Goal: Transaction & Acquisition: Purchase product/service

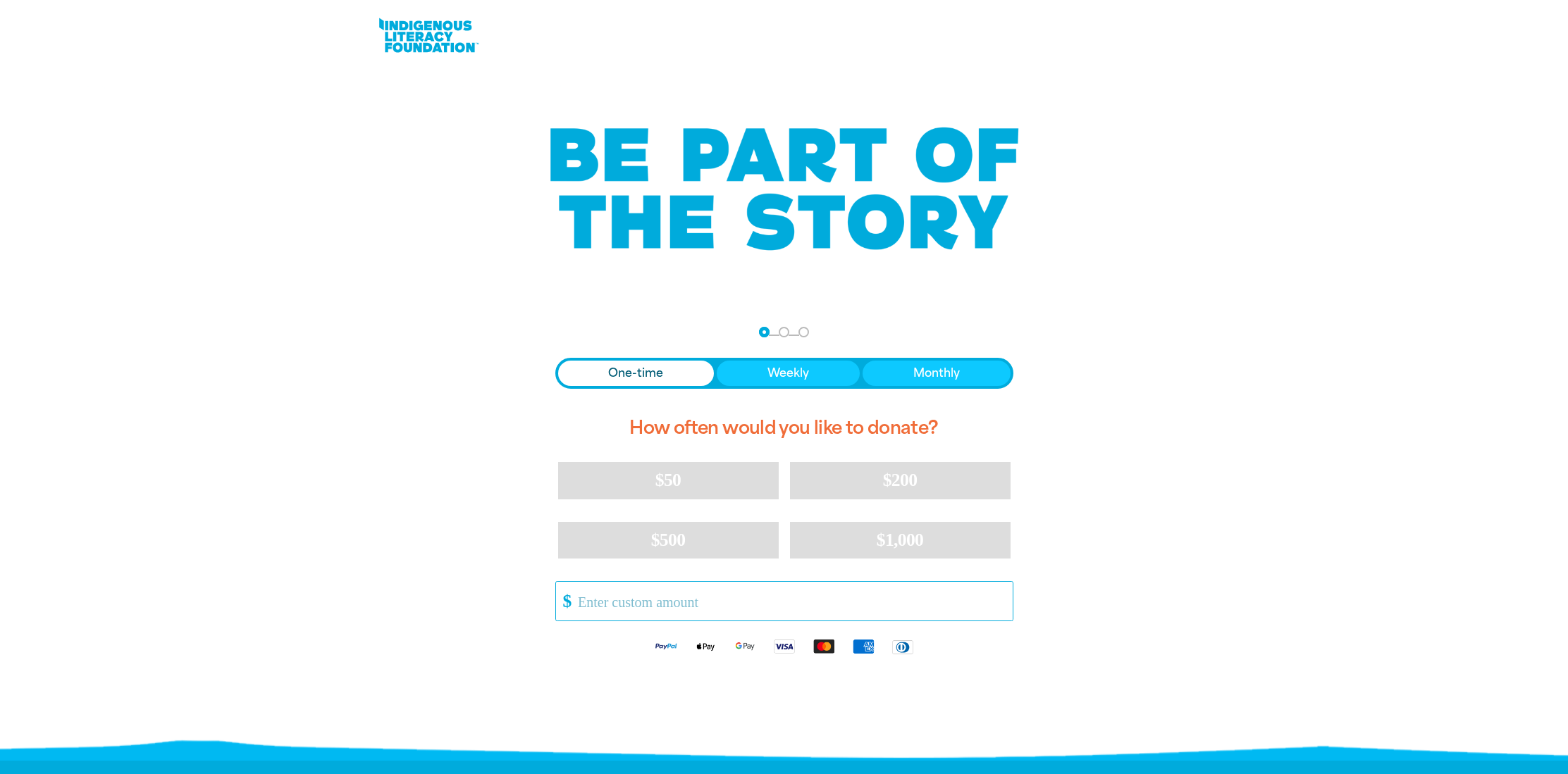
click at [652, 591] on input "Other Amount" at bounding box center [789, 601] width 444 height 39
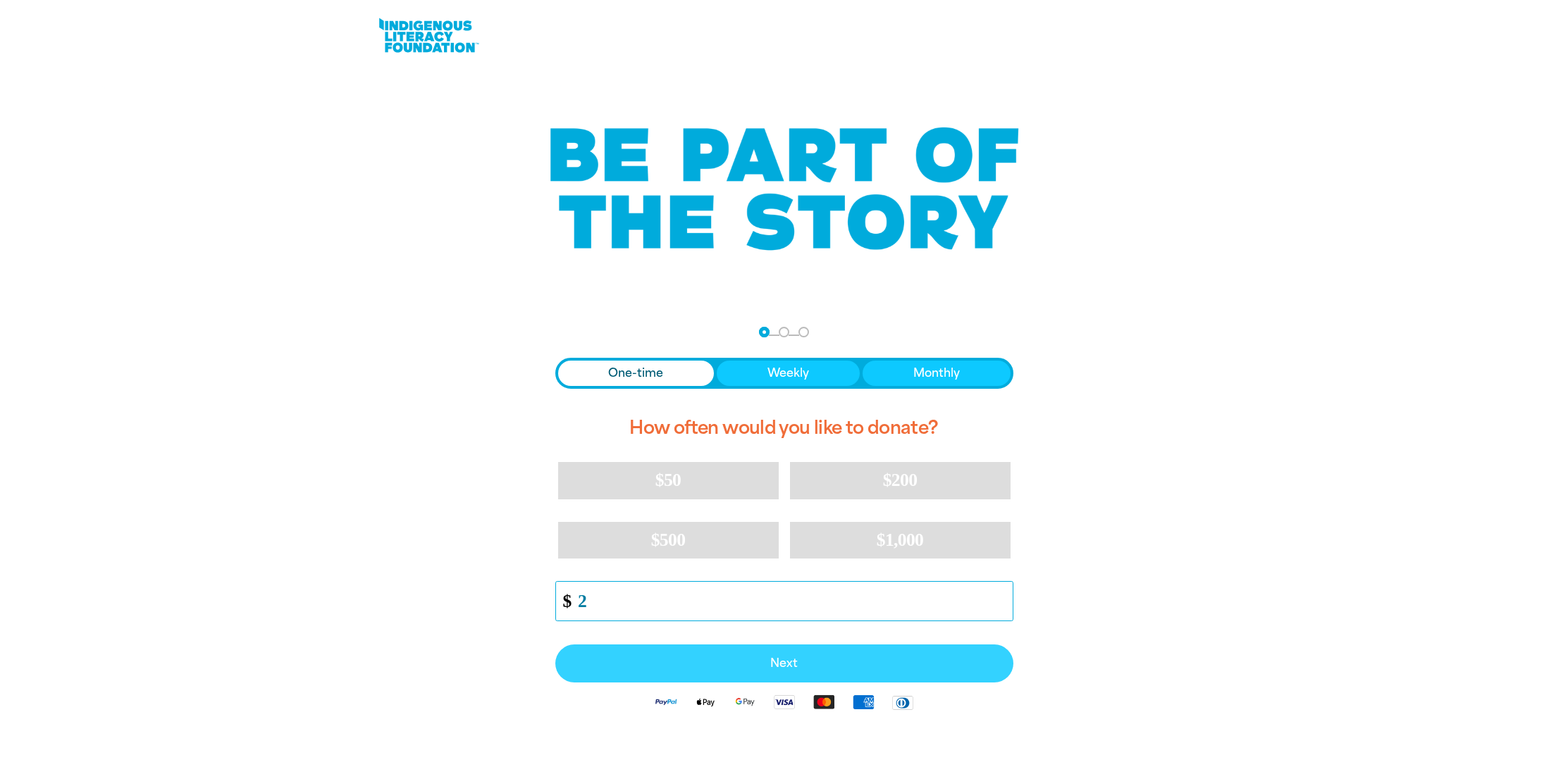
type input "2"
click at [883, 666] on span "Next" at bounding box center [784, 663] width 427 height 11
select select "AU"
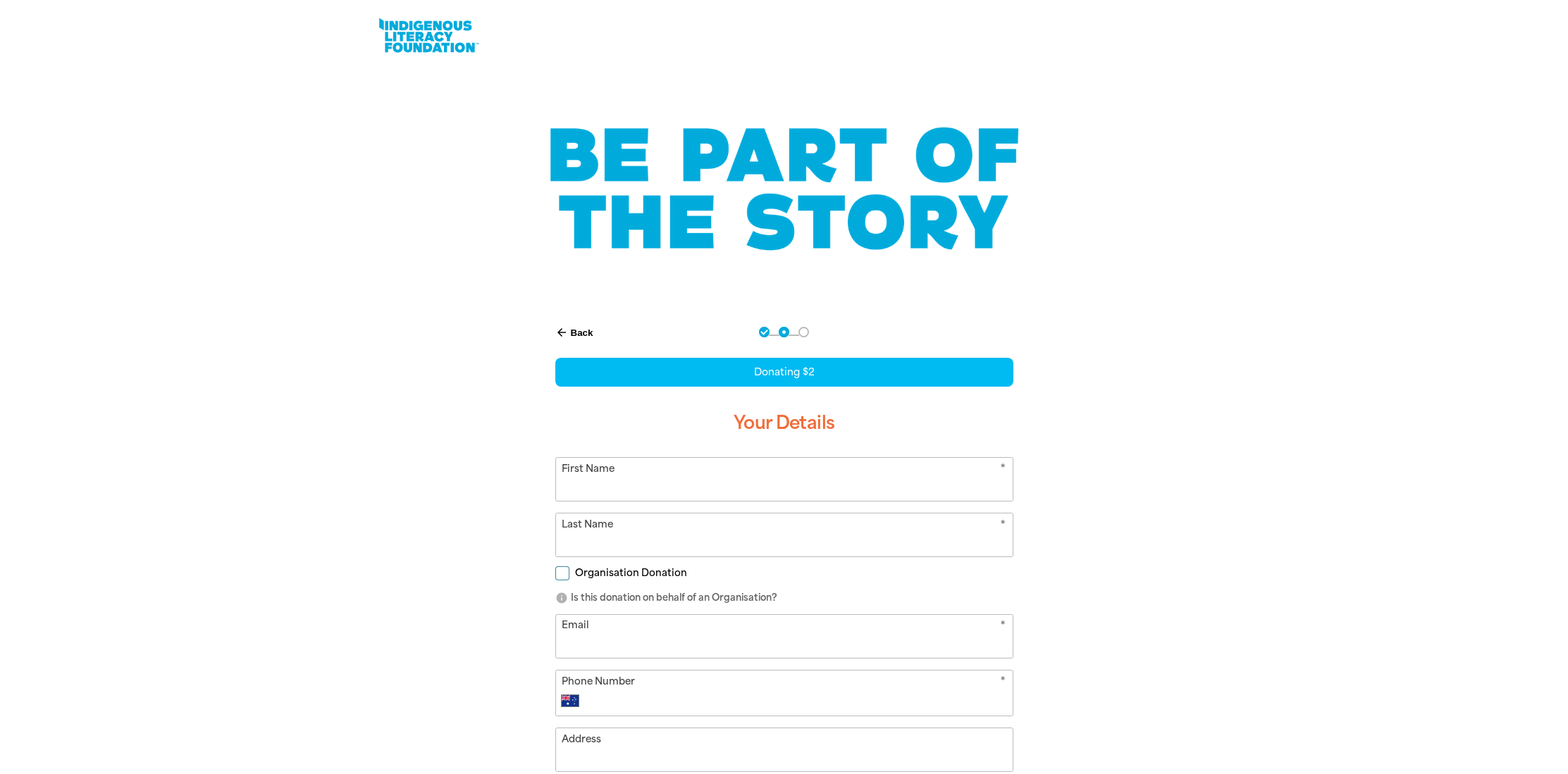
scroll to position [141, 0]
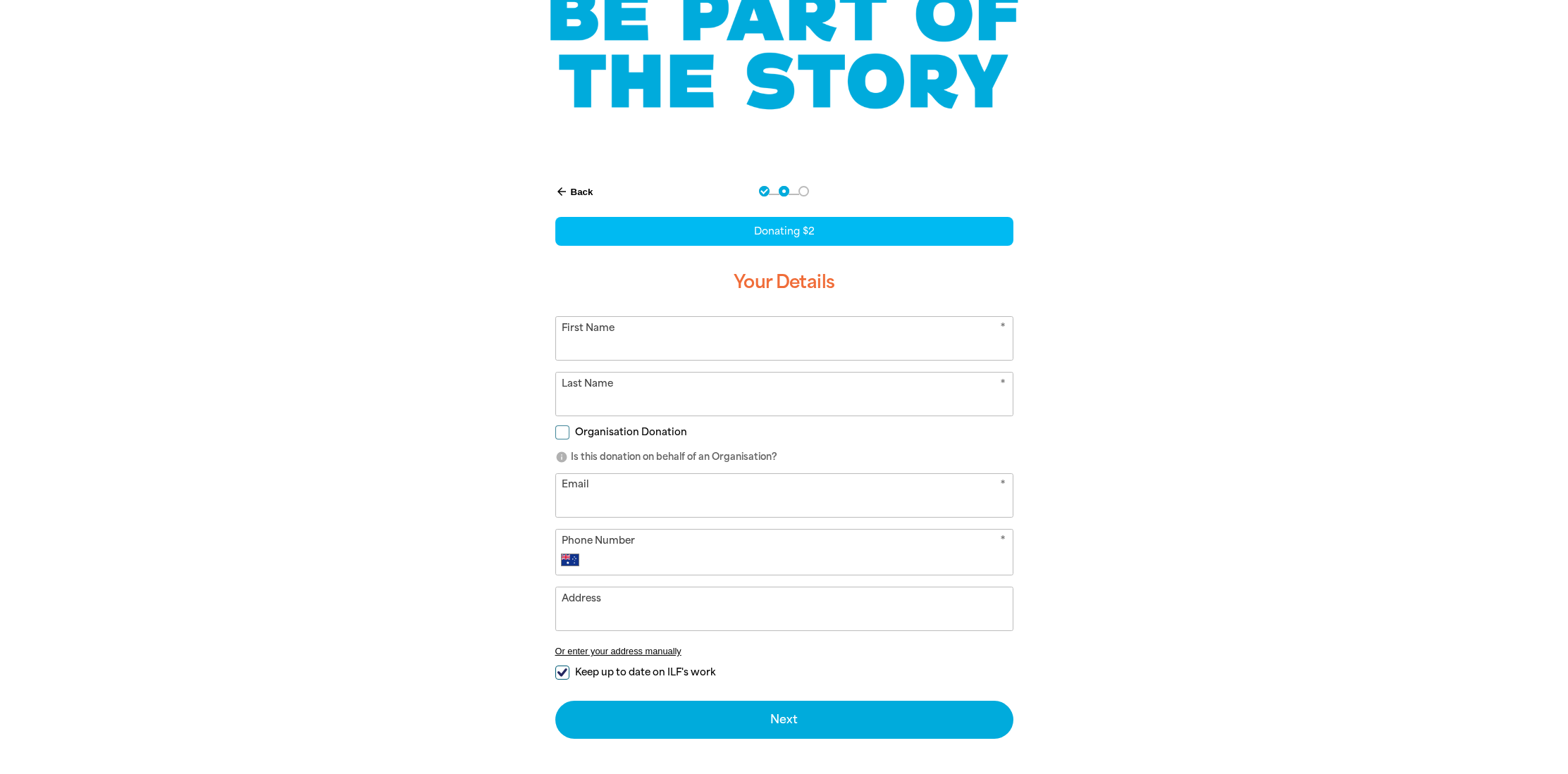
click at [630, 435] on span "Organisation Donation" at bounding box center [631, 432] width 112 height 13
click at [570, 435] on input "Organisation Donation" at bounding box center [562, 432] width 14 height 14
checkbox input "true"
select select "AU"
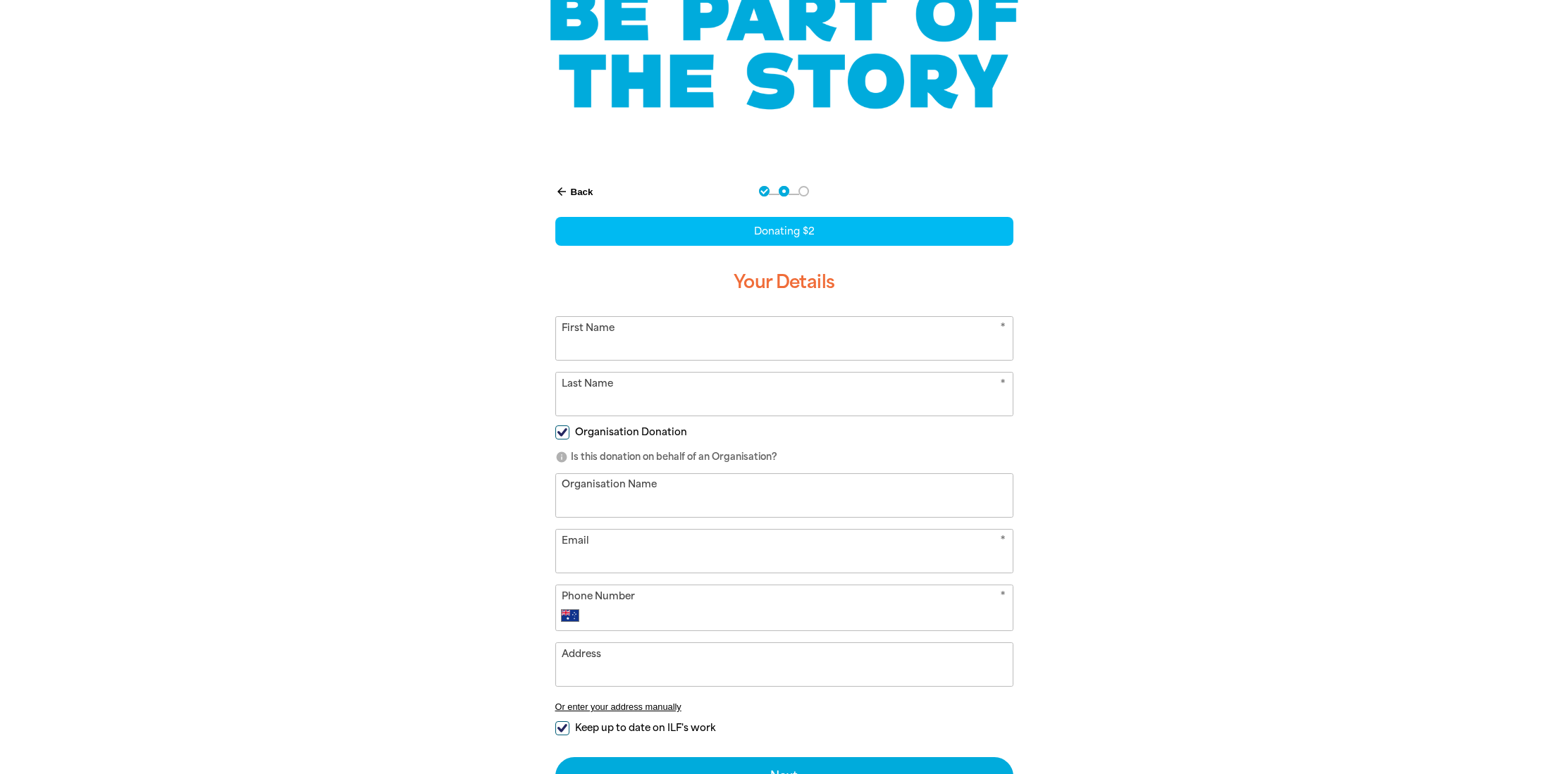
click at [634, 432] on span "Organisation Donation" at bounding box center [631, 432] width 112 height 13
click at [570, 432] on input "Organisation Donation" at bounding box center [562, 432] width 14 height 14
checkbox input "false"
select select "AU"
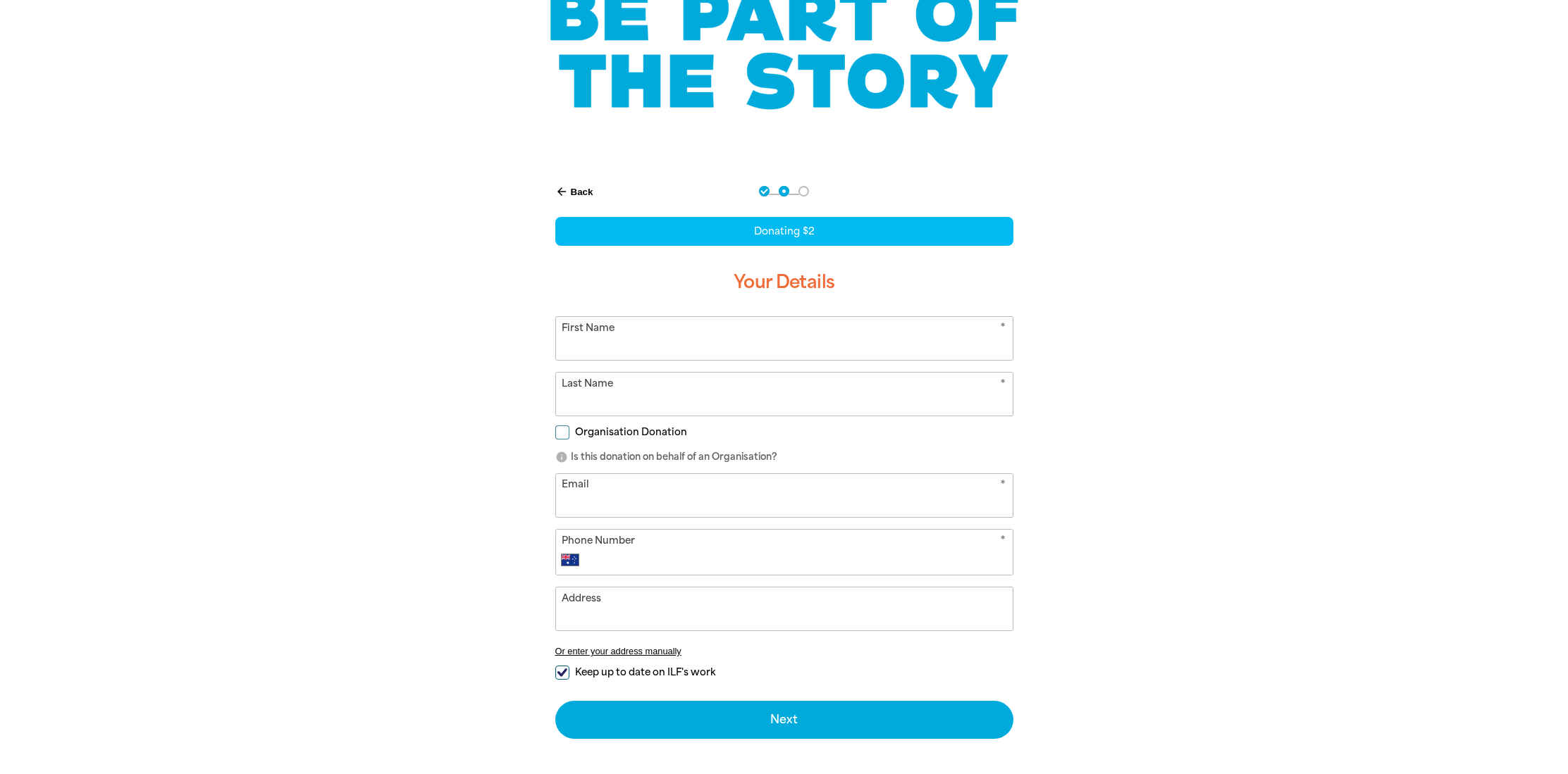
scroll to position [282, 0]
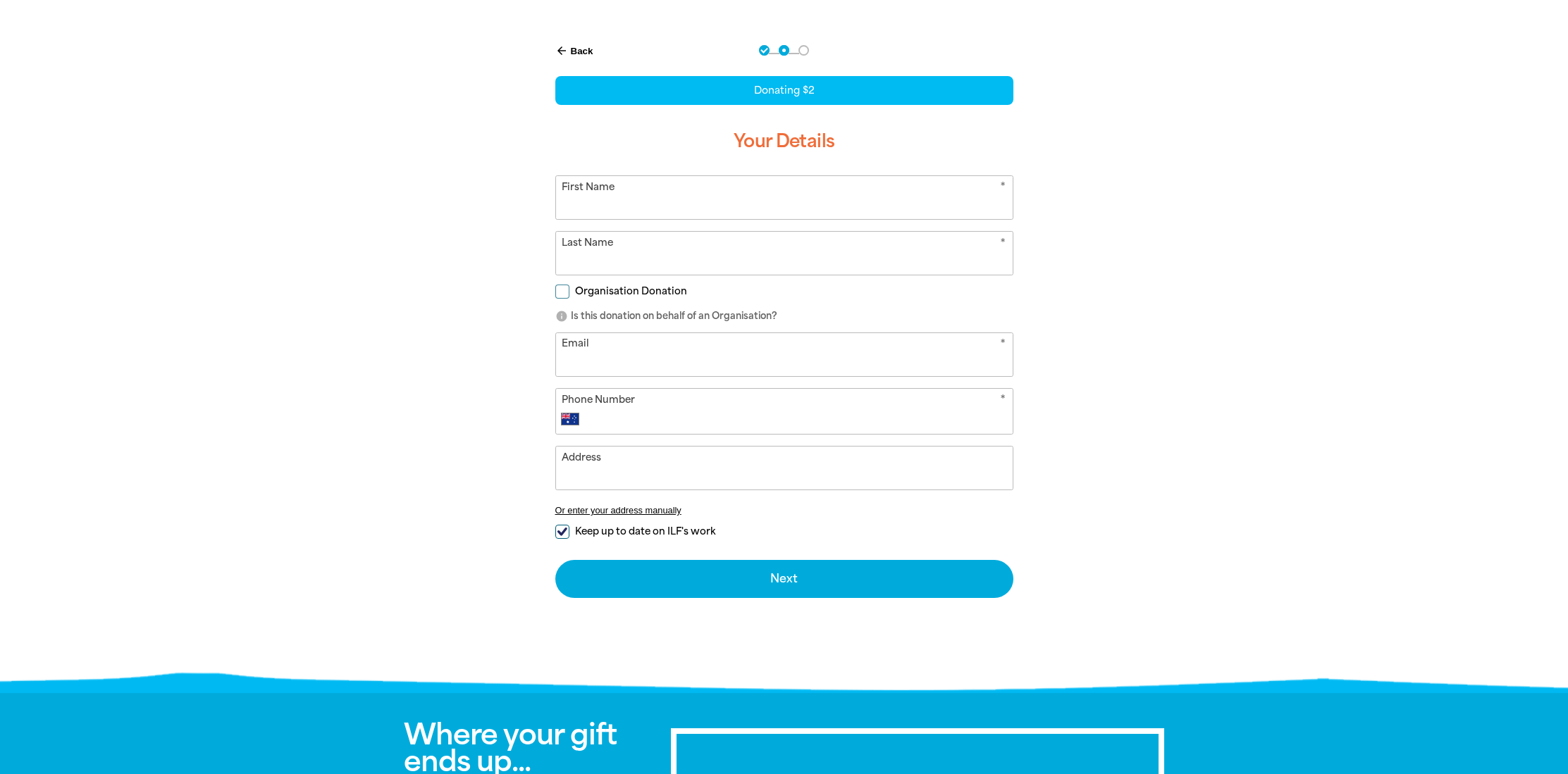
click at [586, 531] on span "Keep up to date on ILF's work" at bounding box center [645, 532] width 140 height 13
click at [570, 531] on input "Keep up to date on ILF's work" at bounding box center [562, 532] width 14 height 14
checkbox input "false"
click at [694, 194] on input "First Name" at bounding box center [784, 197] width 456 height 43
type input "Jo"
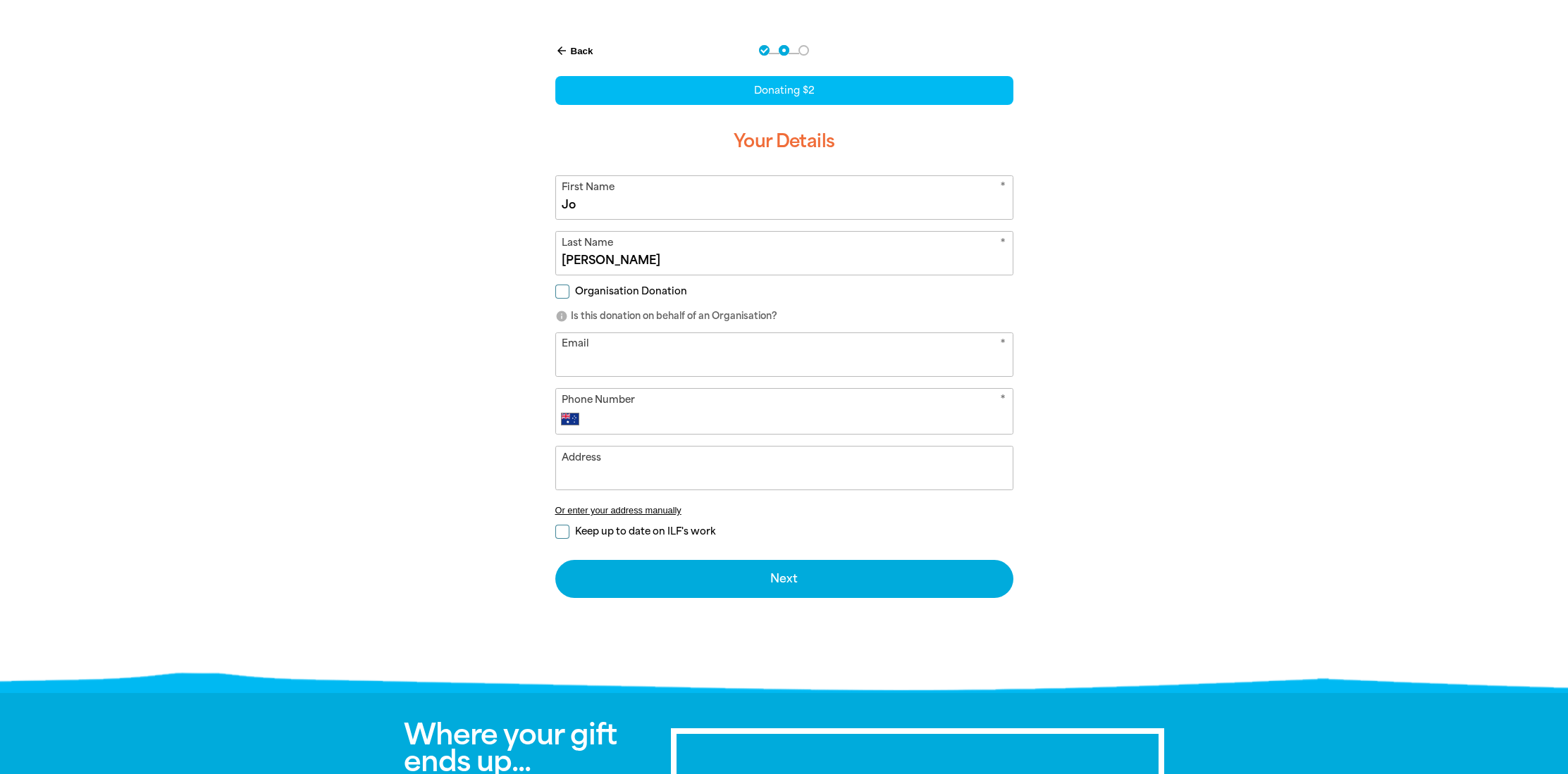
type input "[PERSON_NAME]"
click at [753, 364] on input "Email" at bounding box center [784, 354] width 456 height 43
type input "[EMAIL_ADDRESS][DOMAIN_NAME]"
click at [699, 427] on input "Phone Number" at bounding box center [798, 419] width 416 height 17
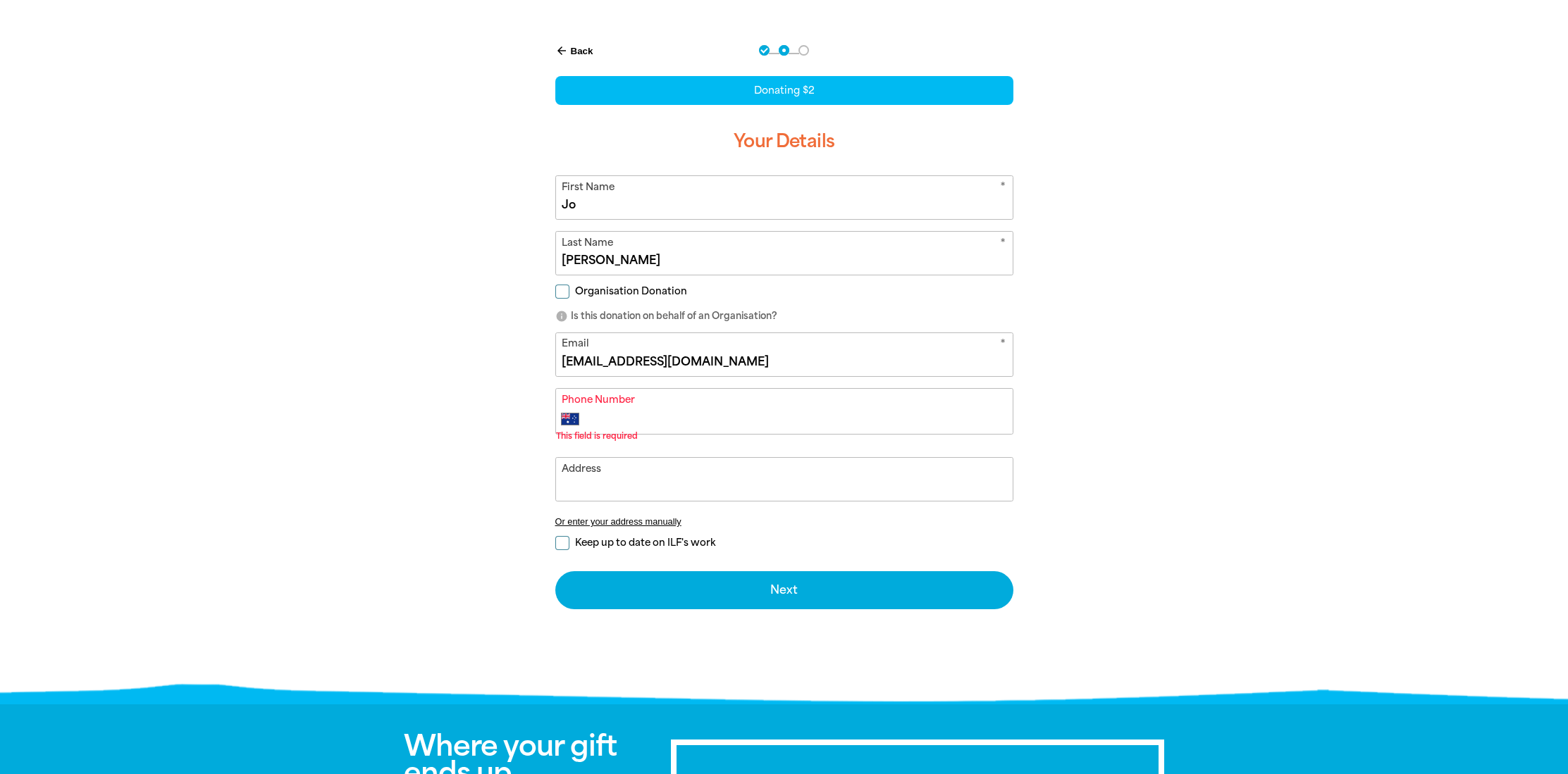
click at [1152, 415] on div "arrow_back Back Step 1 Step 2 Step 3 Donating $2 Your Details * First Name [PER…" at bounding box center [784, 361] width 845 height 673
click at [916, 417] on input "Phone Number" at bounding box center [798, 419] width 416 height 17
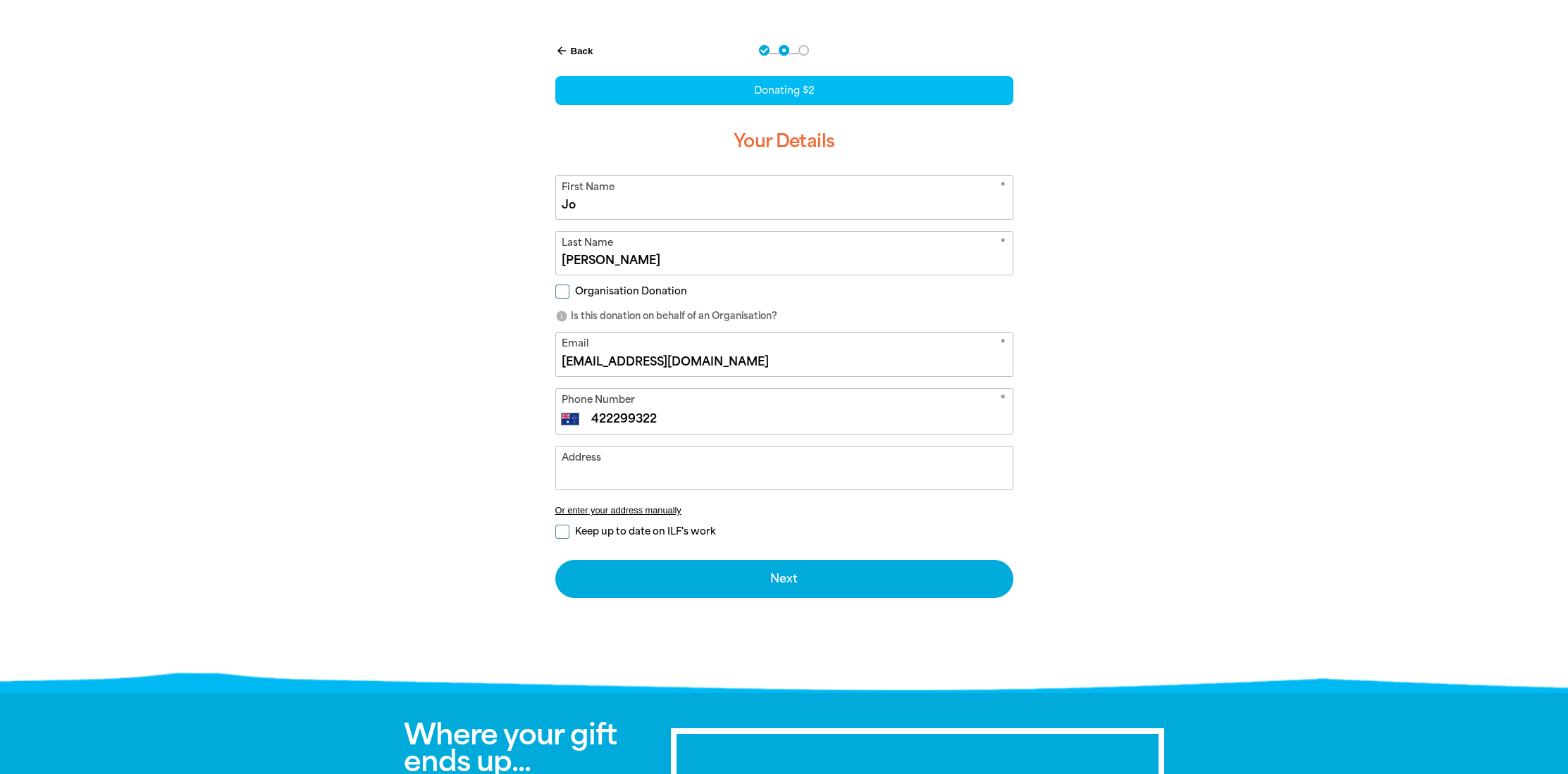
type input "422299322"
click at [914, 470] on input "Address" at bounding box center [784, 467] width 456 height 43
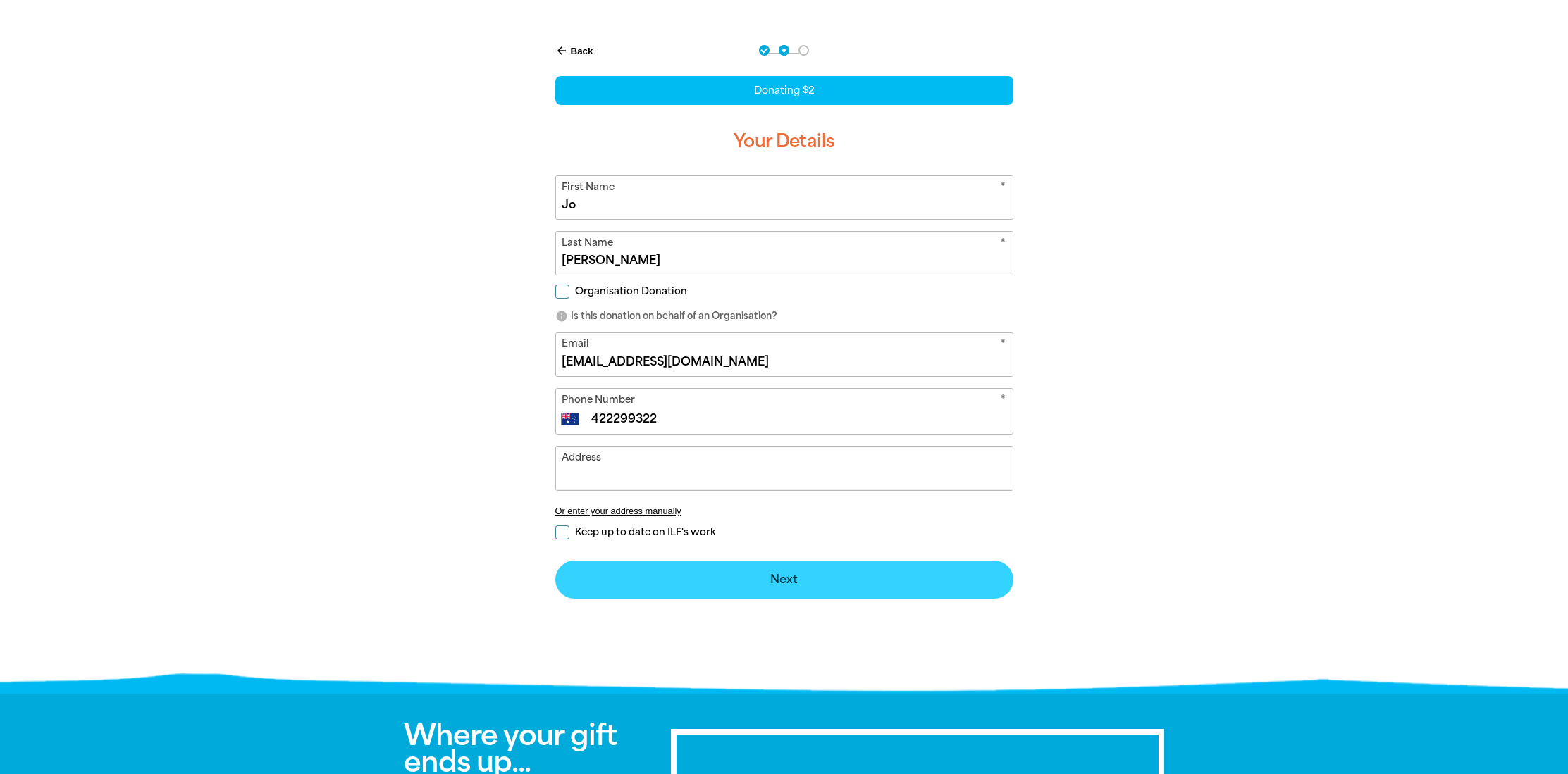
click at [820, 574] on button "Next chevron_right" at bounding box center [784, 580] width 458 height 38
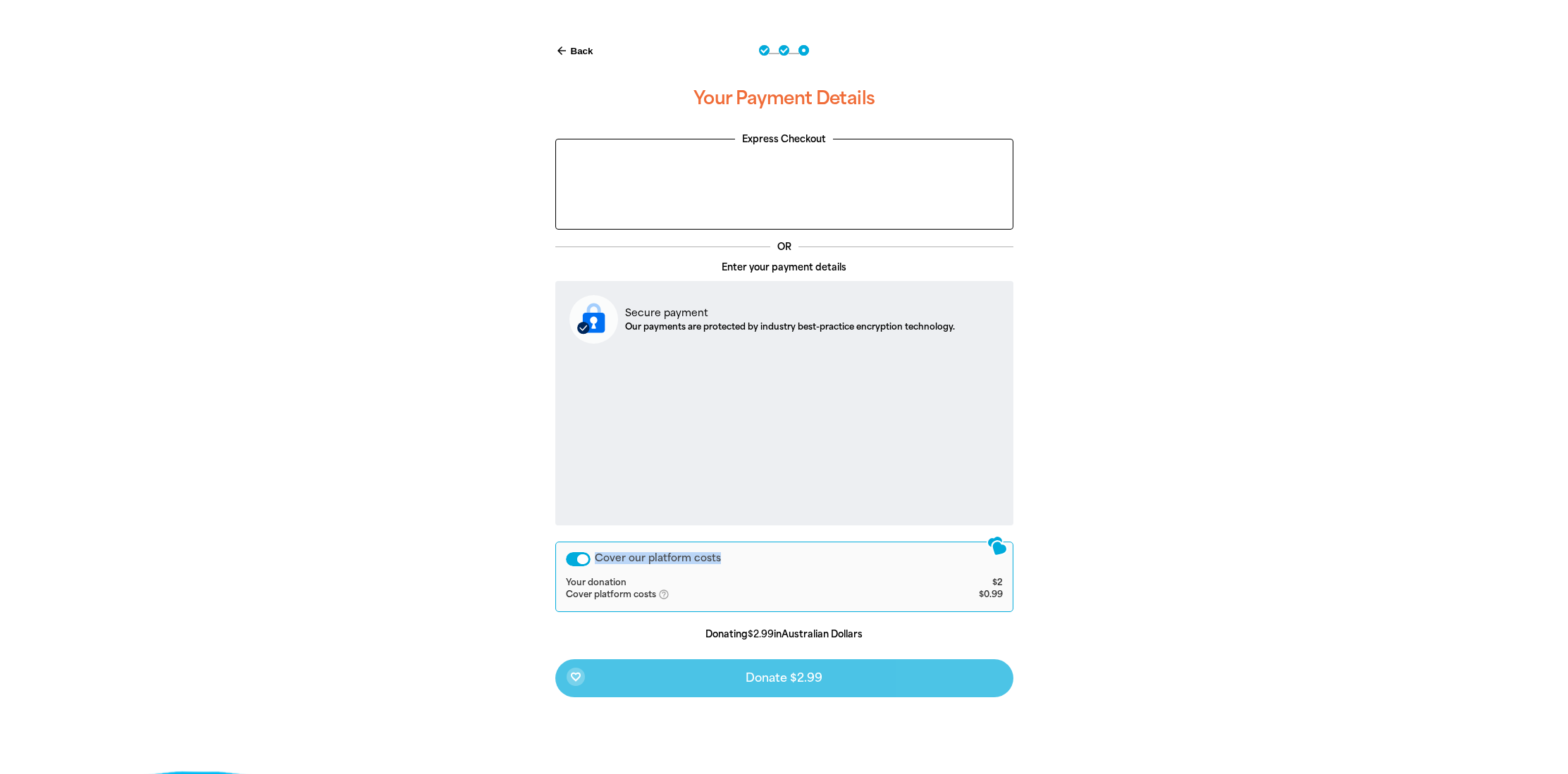
drag, startPoint x: 596, startPoint y: 559, endPoint x: 768, endPoint y: 560, distance: 172.0
click at [768, 560] on div "Cover our platform costs" at bounding box center [784, 559] width 437 height 14
drag, startPoint x: 749, startPoint y: 564, endPoint x: 594, endPoint y: 558, distance: 155.1
click at [594, 558] on div "Cover our platform costs" at bounding box center [784, 559] width 437 height 14
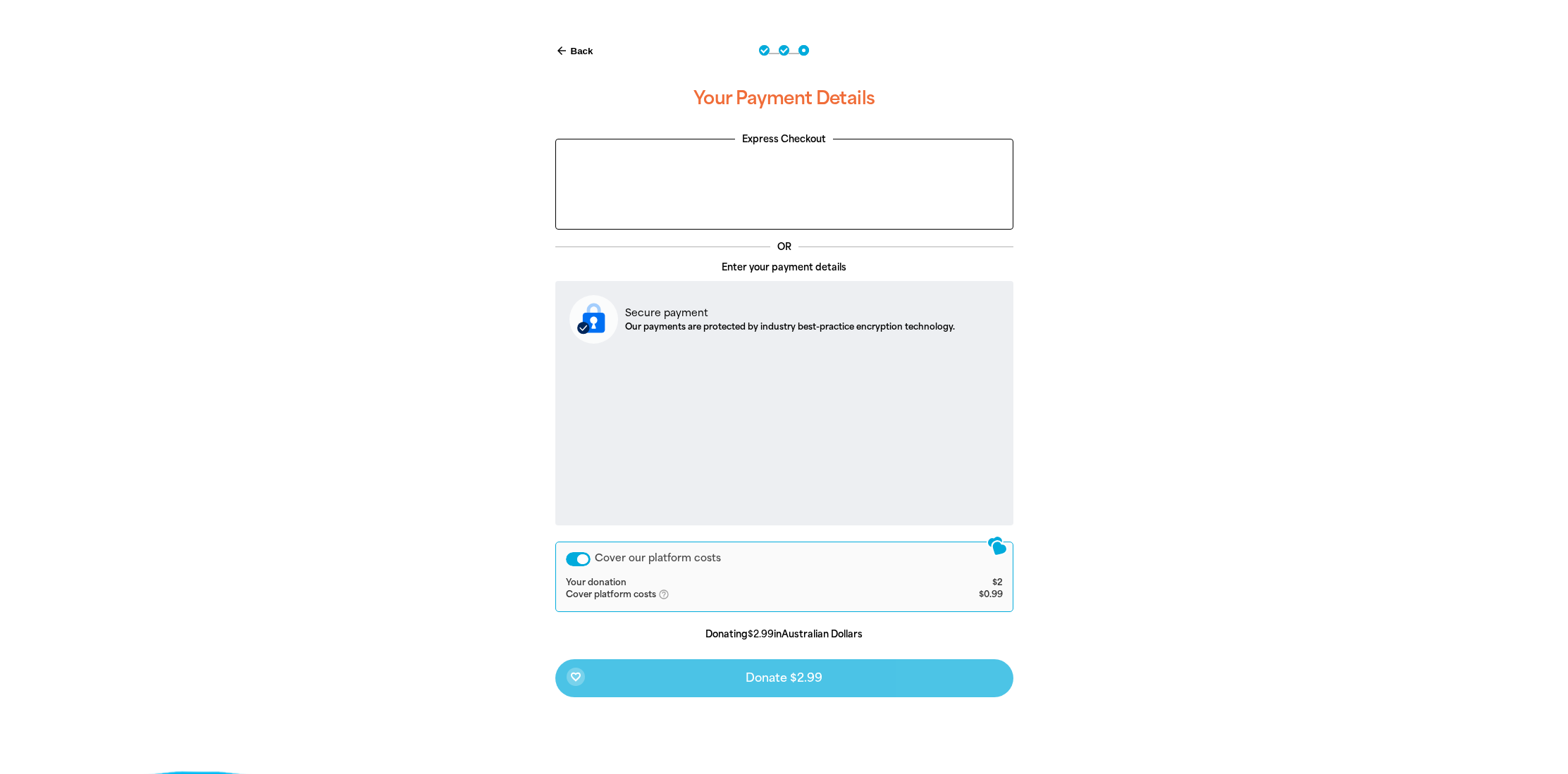
click at [1321, 571] on div at bounding box center [784, 404] width 1568 height 760
click at [782, 51] on div "Navigate to step 2 of 3 to enter your details" at bounding box center [784, 50] width 10 height 10
select select "AU"
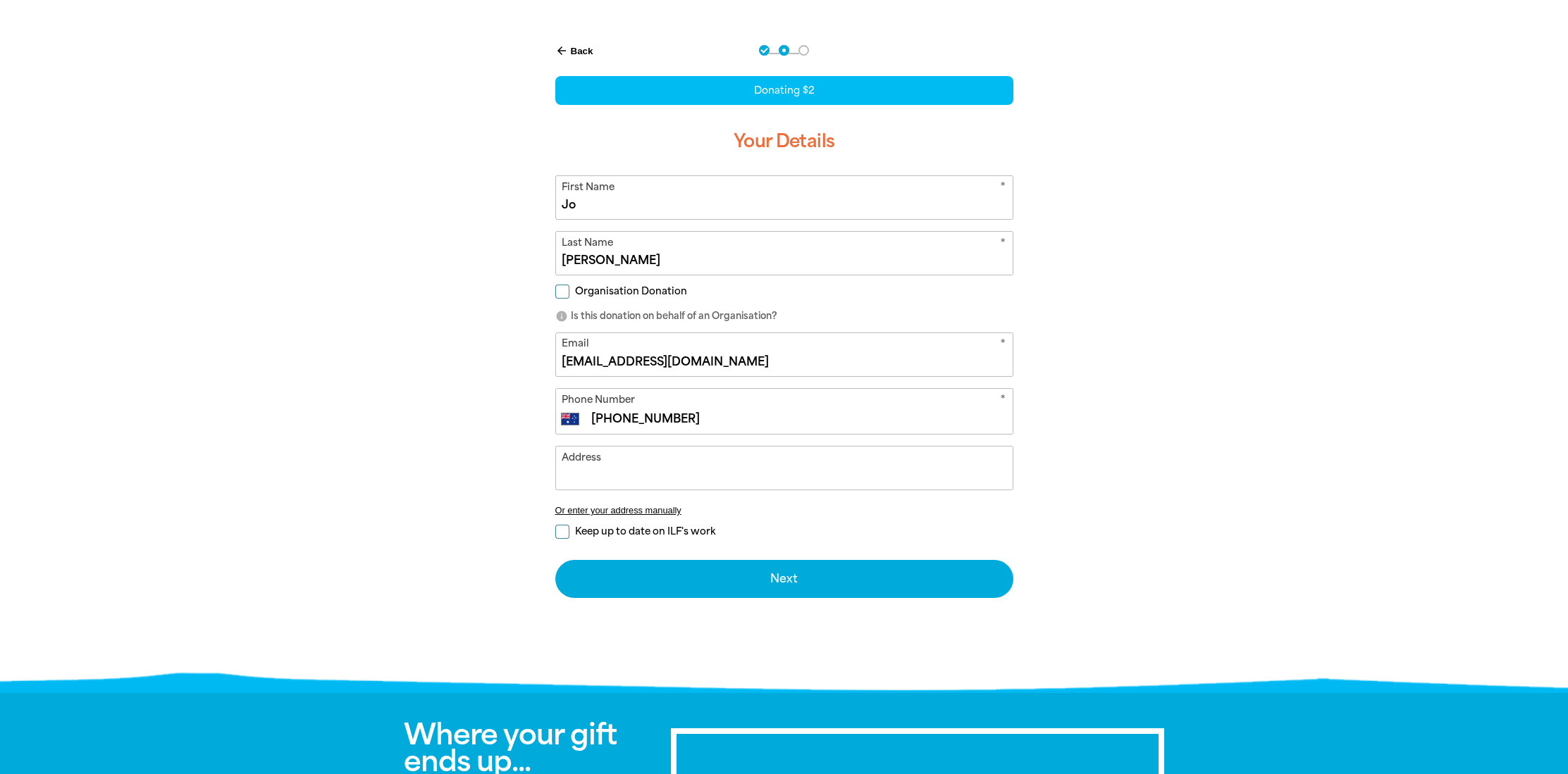
click at [766, 54] on div "Navigate to step 1 of 3 to enter your donation amount" at bounding box center [764, 50] width 10 height 10
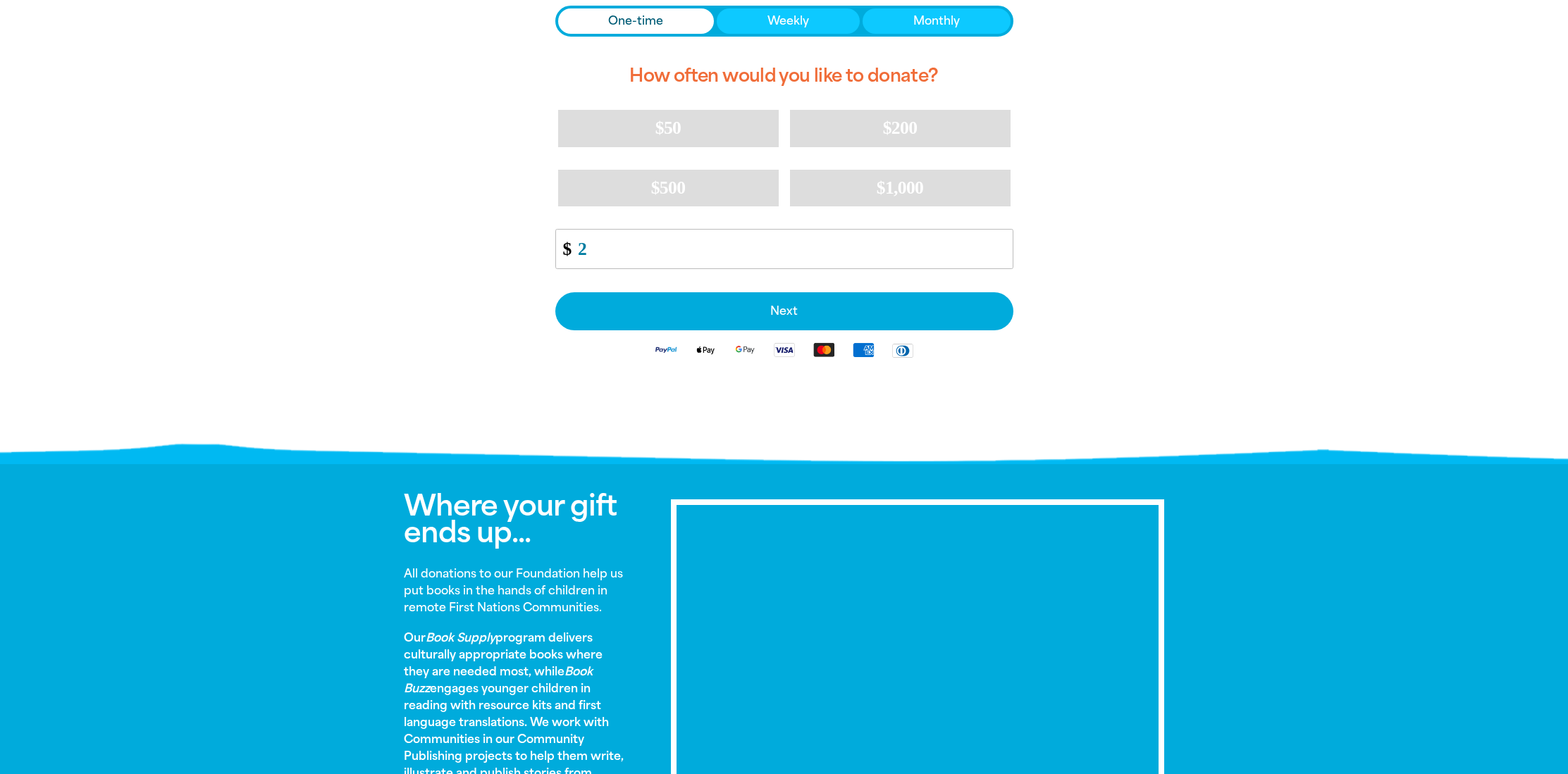
scroll to position [70, 0]
